Goal: Task Accomplishment & Management: Complete application form

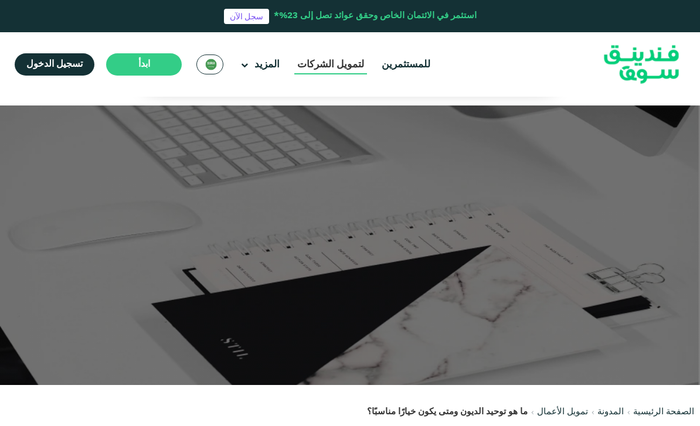
click at [351, 73] on link "لتمويل الشركات" at bounding box center [330, 64] width 73 height 19
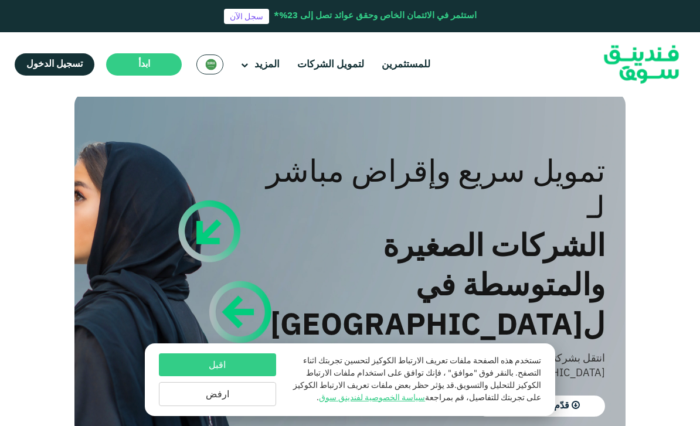
click at [188, 376] on button "اقبل" at bounding box center [217, 364] width 117 height 23
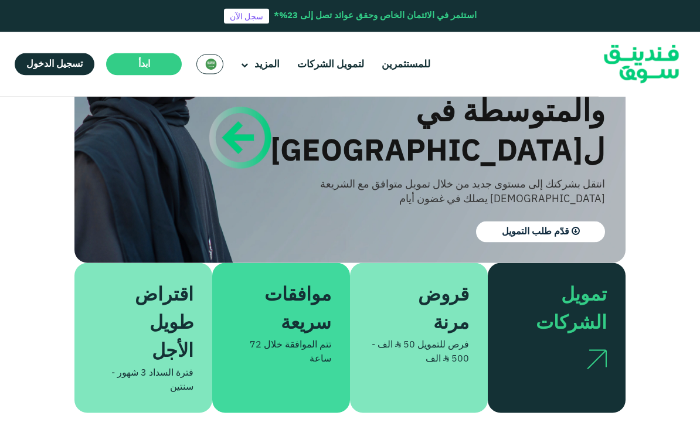
scroll to position [188, 0]
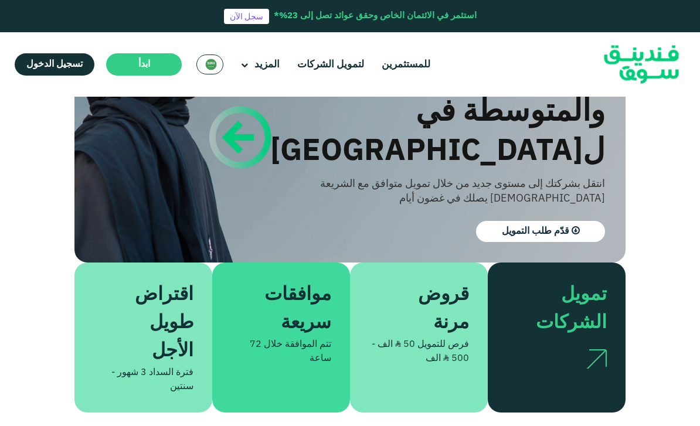
click at [280, 300] on div "موافقات سريعة تتم الموافقة خلال 72 ساعة" at bounding box center [281, 338] width 138 height 150
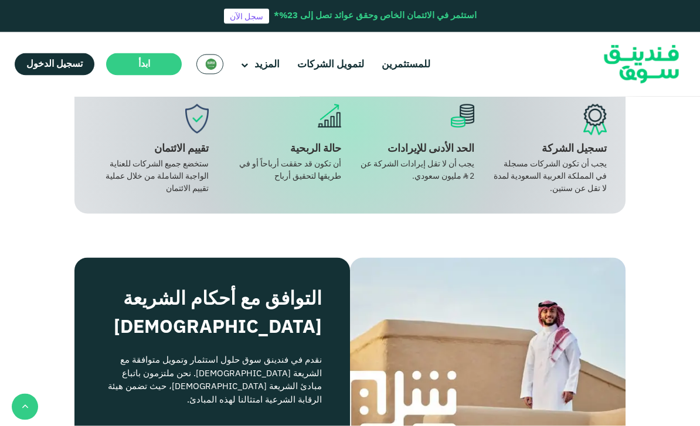
scroll to position [1044, 0]
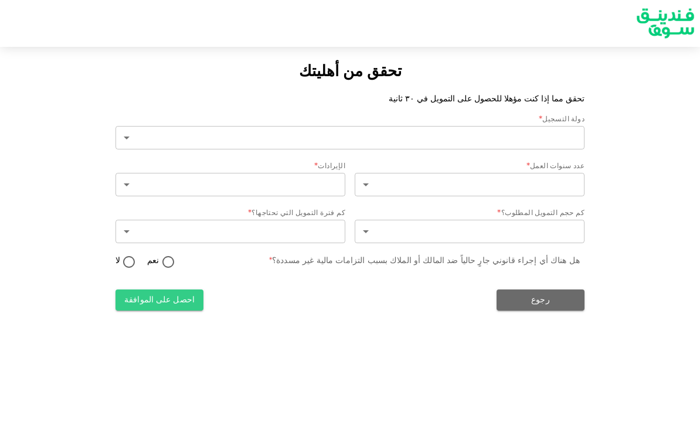
type input "2"
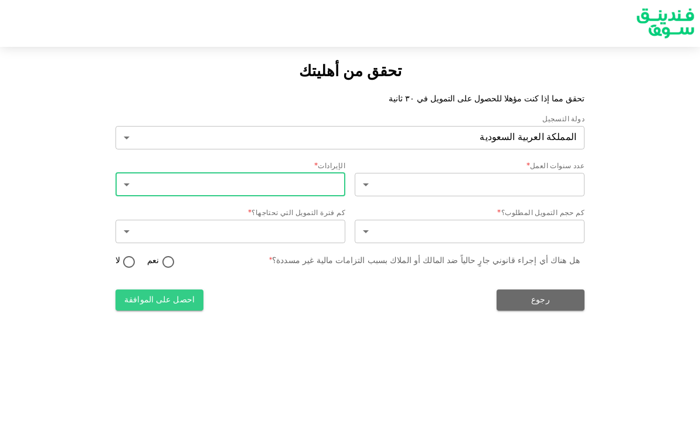
click at [139, 195] on body "تحقق من أهليتك تحقق مما إذا كنت مؤهلا للحصول على التمويل في ٣٠ ثانية دولة التسج…" at bounding box center [350, 213] width 700 height 426
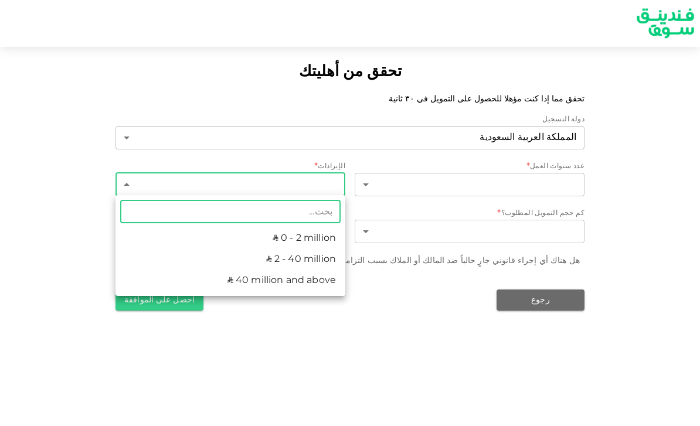
click at [220, 241] on li "ʢ 0 - 2 million" at bounding box center [230, 238] width 230 height 21
type input "1"
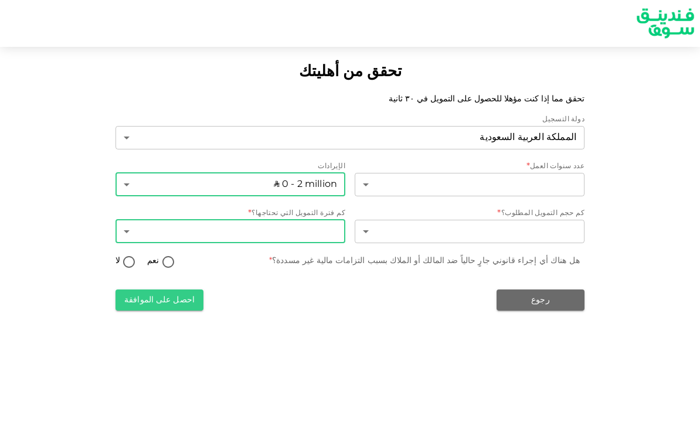
click at [172, 232] on body "تحقق من أهليتك تحقق مما إذا كنت مؤهلا للحصول على التمويل في ٣٠ ثانية دولة التسج…" at bounding box center [350, 213] width 700 height 426
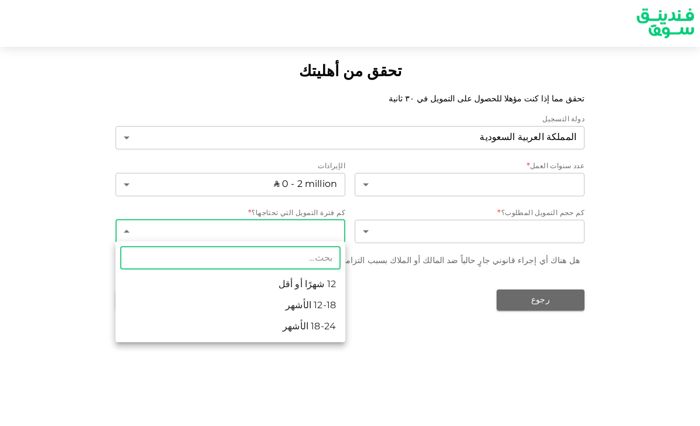
click at [229, 285] on li "12 شهرًا أو أقل" at bounding box center [230, 284] width 230 height 21
type input "1"
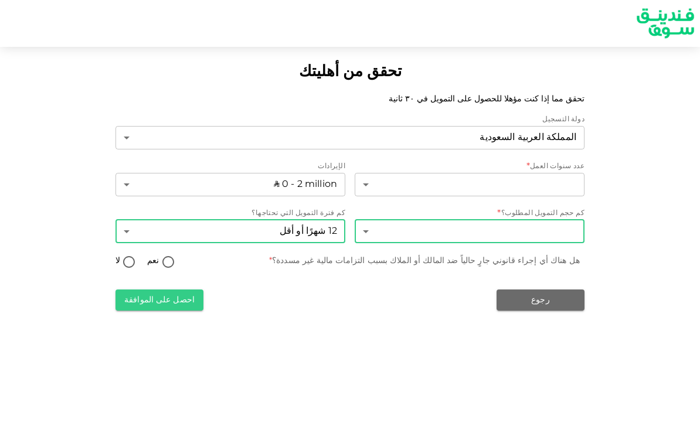
click at [559, 232] on body "تحقق من أهليتك تحقق مما إذا كنت مؤهلا للحصول على التمويل في ٣٠ ثانية دولة التسج…" at bounding box center [350, 213] width 700 height 426
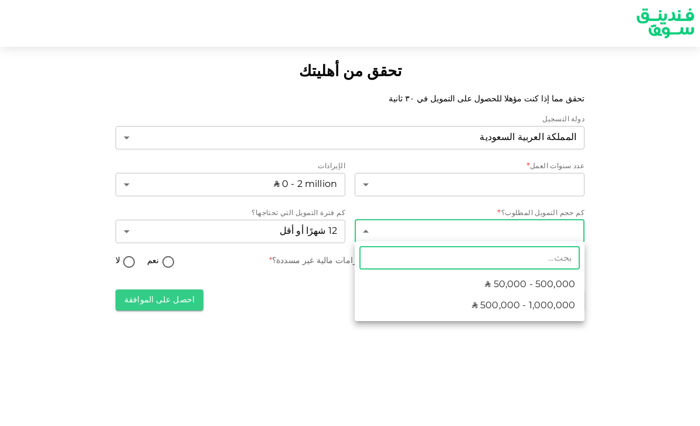
click at [561, 287] on span "ʢ 50,000 - 500,000" at bounding box center [530, 285] width 90 height 14
type input "1"
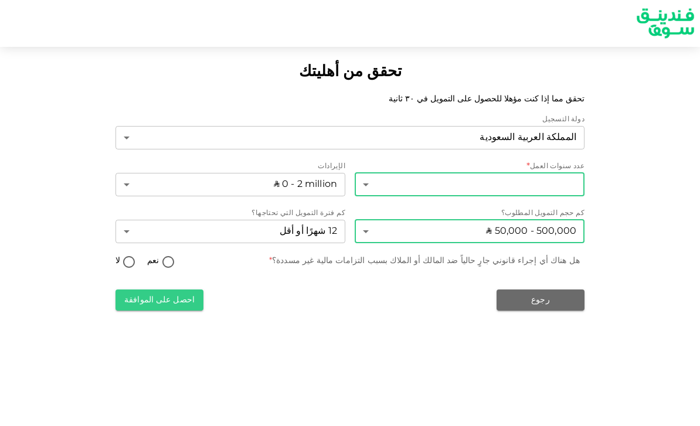
click at [562, 181] on body "تحقق من أهليتك تحقق مما إذا كنت مؤهلا للحصول على التمويل في ٣٠ ثانية دولة التسج…" at bounding box center [350, 213] width 700 height 426
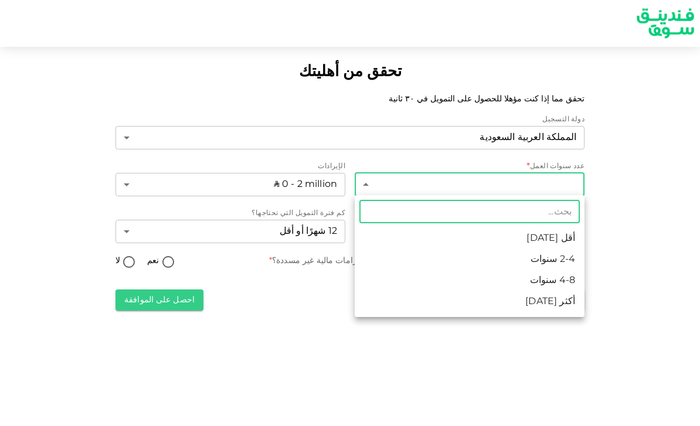
click at [561, 239] on li "أقل من 2 سنة" at bounding box center [470, 238] width 230 height 21
type input "1"
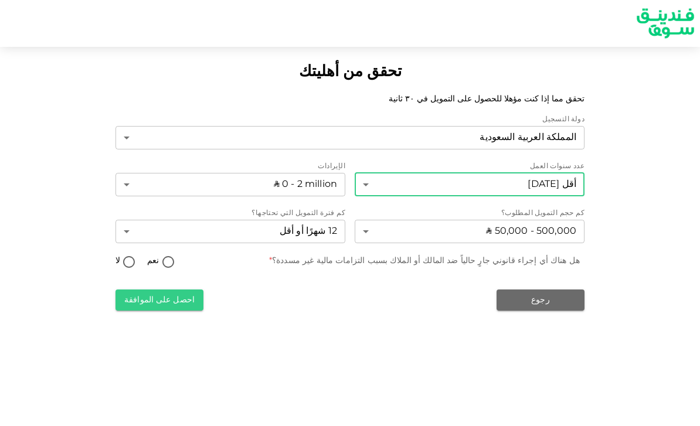
click at [168, 260] on input "نعم" at bounding box center [168, 263] width 18 height 16
radio input "true"
click at [165, 302] on button "احصل على الموافقة" at bounding box center [159, 299] width 88 height 21
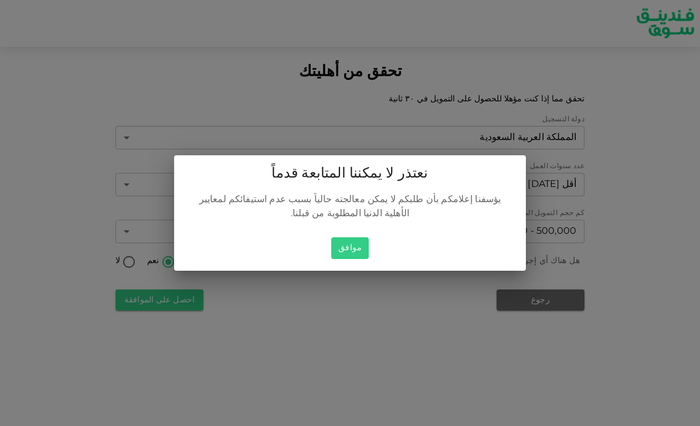
click at [358, 259] on button "موافق" at bounding box center [350, 248] width 38 height 22
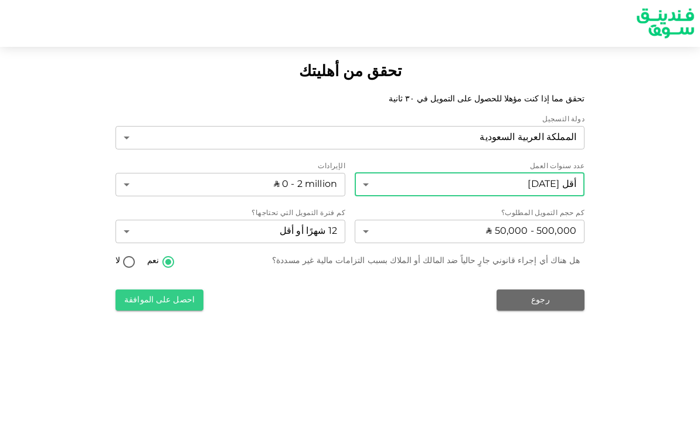
click at [537, 182] on body "تحقق من أهليتك تحقق مما إذا كنت مؤهلا للحصول على التمويل في ٣٠ ثانية دولة التسج…" at bounding box center [350, 213] width 700 height 426
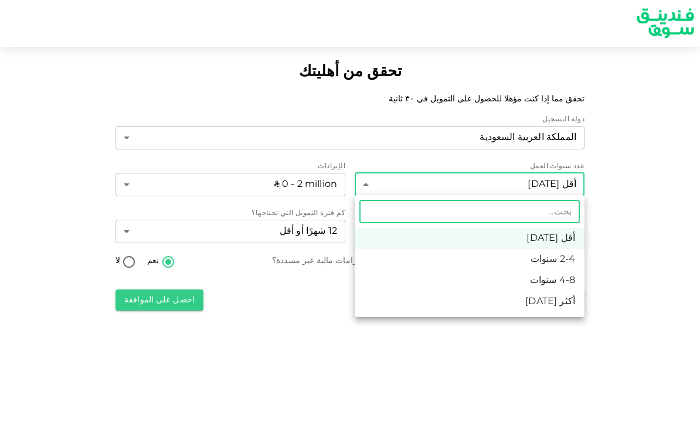
click at [633, 231] on div at bounding box center [350, 213] width 700 height 426
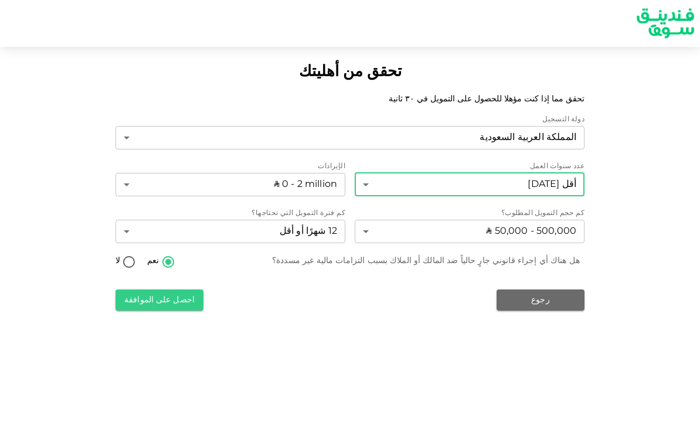
click at [132, 265] on input "لا" at bounding box center [129, 263] width 18 height 16
radio input "true"
click at [148, 301] on button "احصل على الموافقة" at bounding box center [159, 299] width 88 height 21
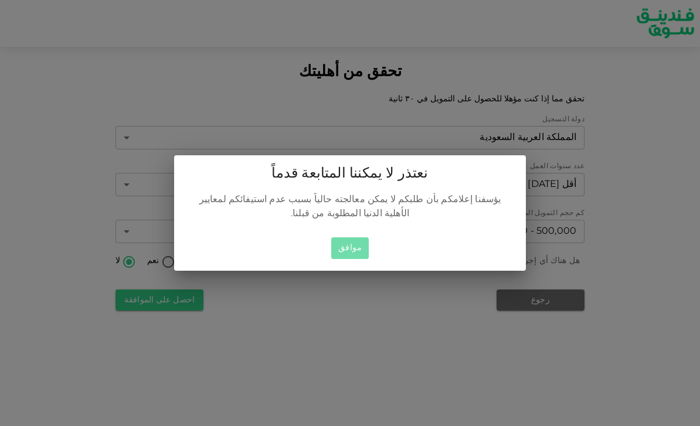
click at [355, 259] on button "موافق" at bounding box center [350, 248] width 38 height 22
